Goal: Book appointment/travel/reservation

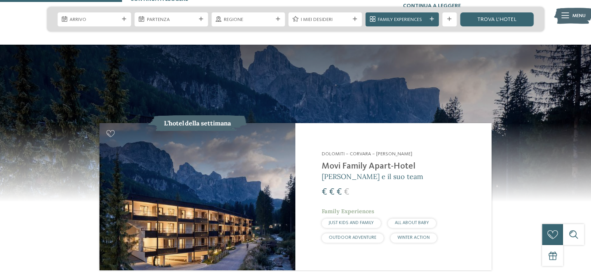
scroll to position [622, 0]
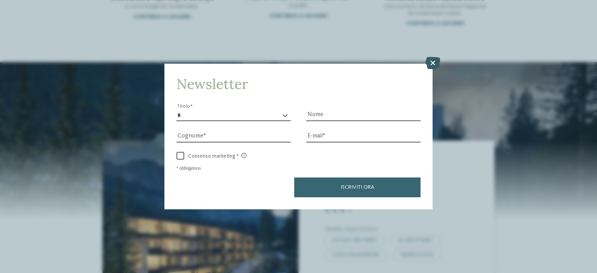
click at [432, 65] on icon at bounding box center [432, 63] width 15 height 12
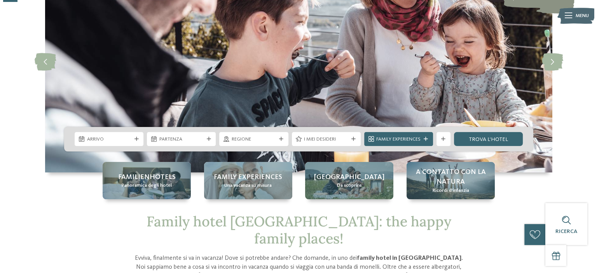
scroll to position [78, 0]
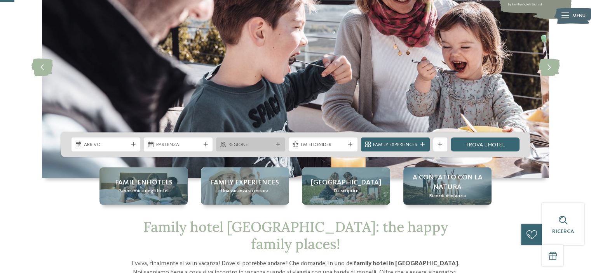
click at [236, 144] on span "Regione" at bounding box center [251, 145] width 44 height 7
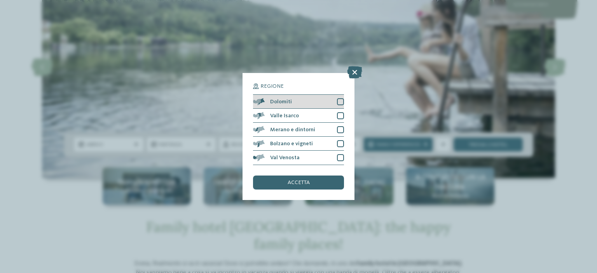
click at [339, 101] on div at bounding box center [340, 101] width 7 height 7
click at [284, 181] on div "accetta" at bounding box center [298, 183] width 91 height 14
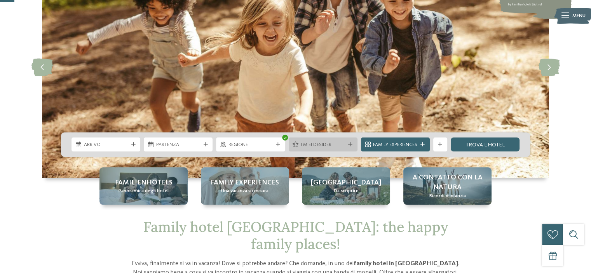
click at [325, 144] on span "I miei desideri" at bounding box center [323, 145] width 44 height 7
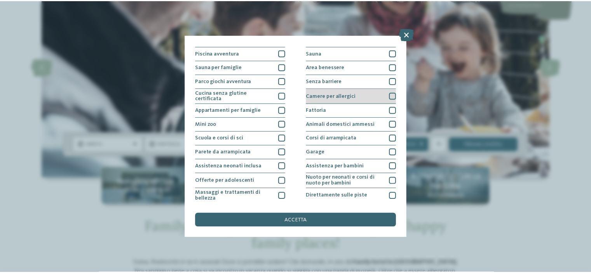
scroll to position [39, 0]
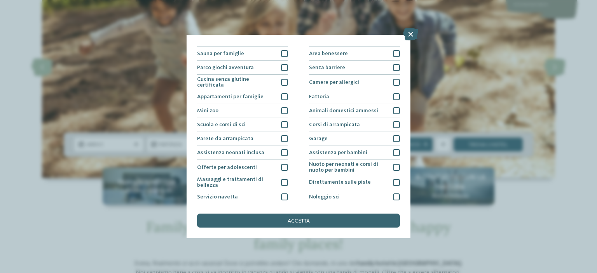
click at [558, 236] on div "I miei desideri Piscina coperta o con collegamento a piscina esterna Piscina al…" at bounding box center [298, 136] width 597 height 273
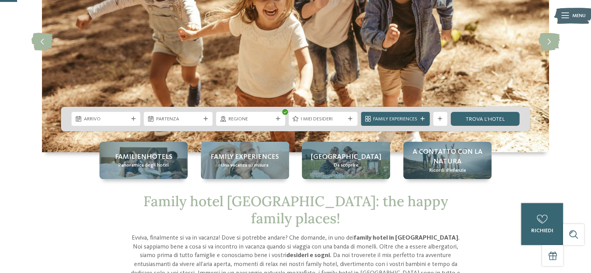
scroll to position [117, 0]
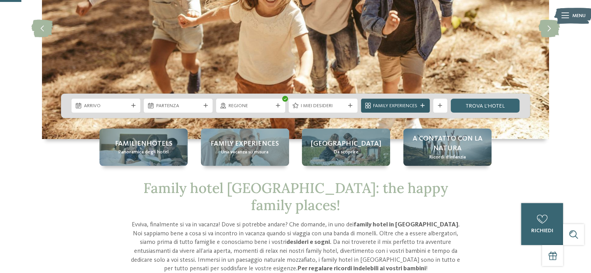
click at [393, 102] on div "Family Experiences" at bounding box center [396, 105] width 48 height 7
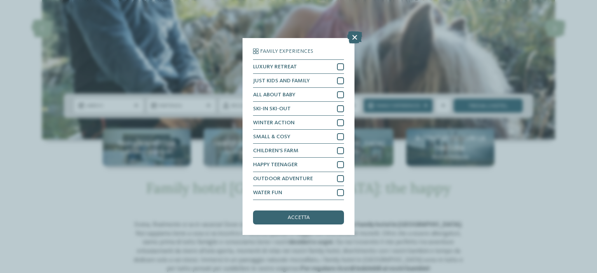
click at [544, 219] on div "Family Experiences LUXURY RETREAT JUST KIDS AND FAMILY" at bounding box center [298, 136] width 597 height 273
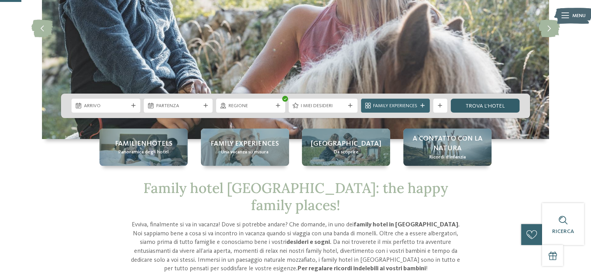
click at [470, 108] on link "trova l’hotel" at bounding box center [485, 106] width 69 height 14
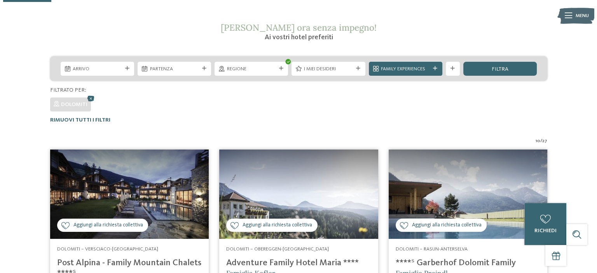
scroll to position [108, 0]
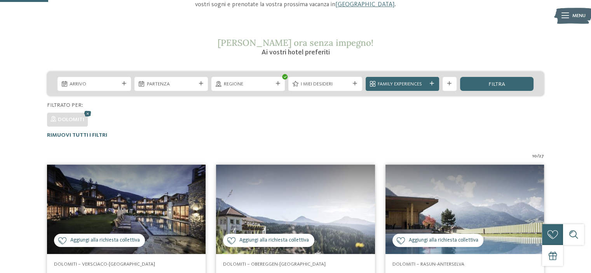
click at [338, 84] on span "I miei desideri" at bounding box center [325, 84] width 49 height 7
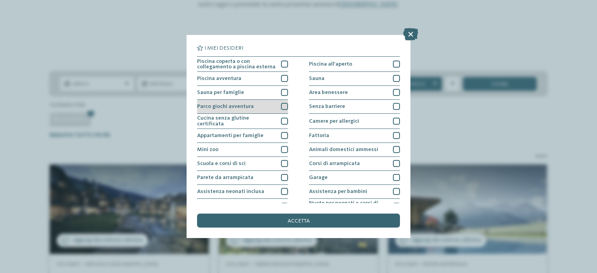
click at [285, 107] on div at bounding box center [284, 106] width 7 height 7
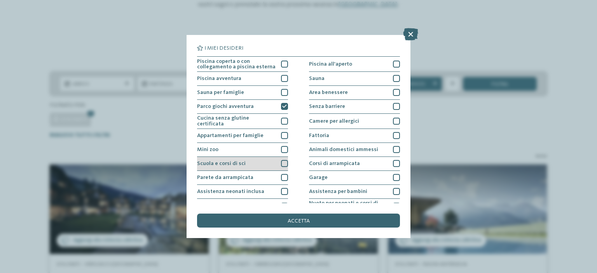
click at [282, 163] on div at bounding box center [284, 163] width 7 height 7
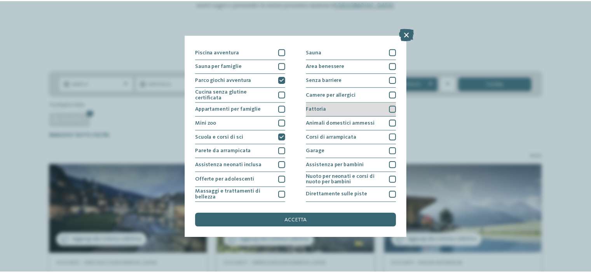
scroll to position [39, 0]
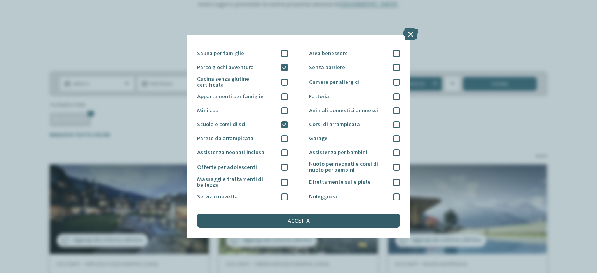
click at [311, 222] on div "accetta" at bounding box center [298, 221] width 203 height 14
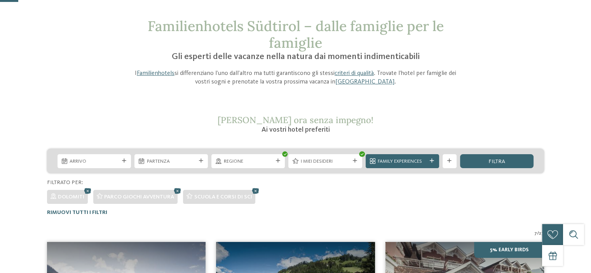
scroll to position [31, 0]
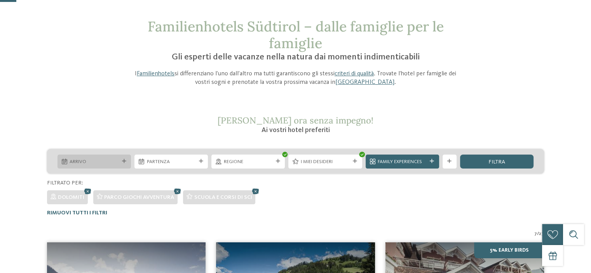
click at [93, 163] on span "Arrivo" at bounding box center [94, 162] width 49 height 7
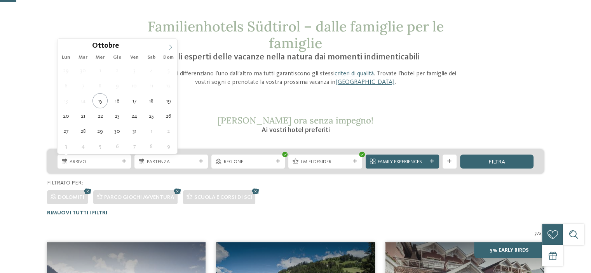
click at [168, 47] on icon at bounding box center [170, 47] width 5 height 5
type input "****"
click at [168, 47] on icon at bounding box center [170, 47] width 5 height 5
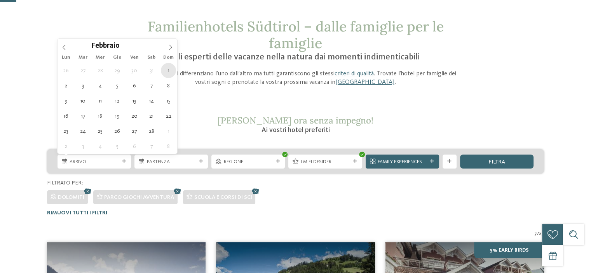
type div "01.02.2026"
type input "****"
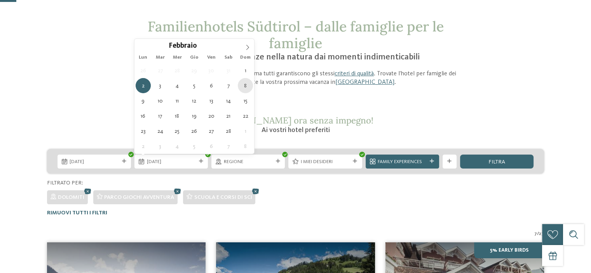
type div "08.02.2026"
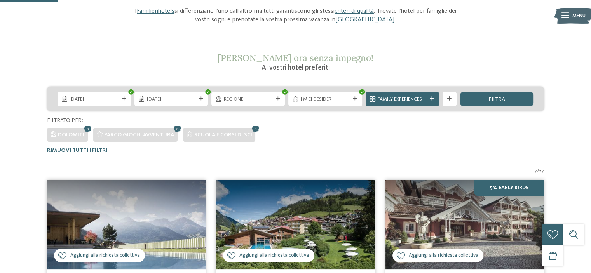
scroll to position [108, 0]
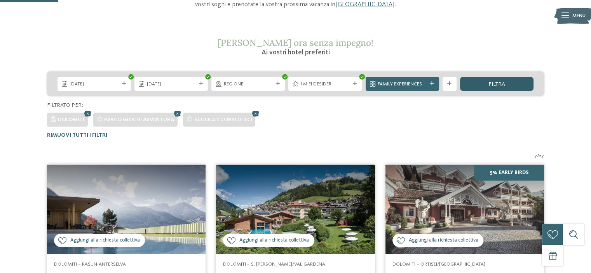
click at [489, 85] on span "filtra" at bounding box center [497, 84] width 17 height 5
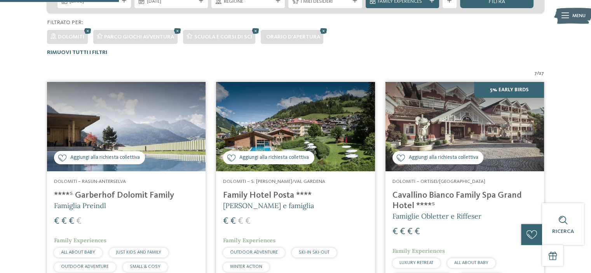
scroll to position [186, 0]
